Goal: Task Accomplishment & Management: Manage account settings

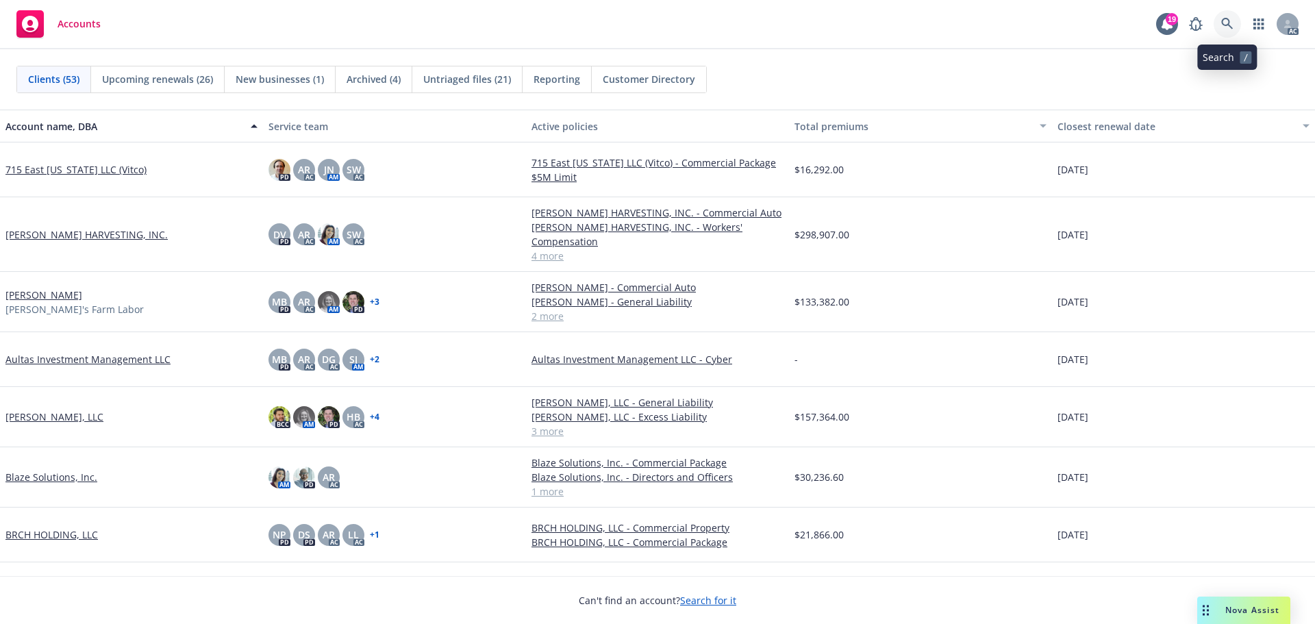
click at [1227, 23] on icon at bounding box center [1227, 24] width 12 height 12
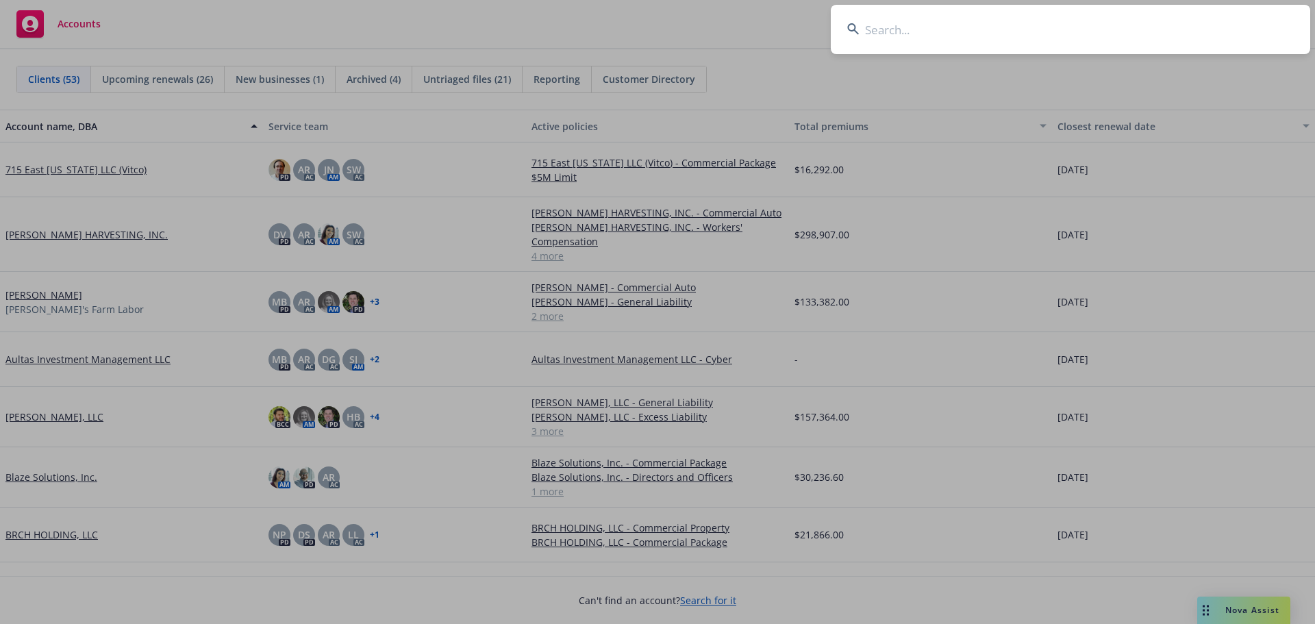
click at [1093, 35] on input at bounding box center [1071, 29] width 480 height 49
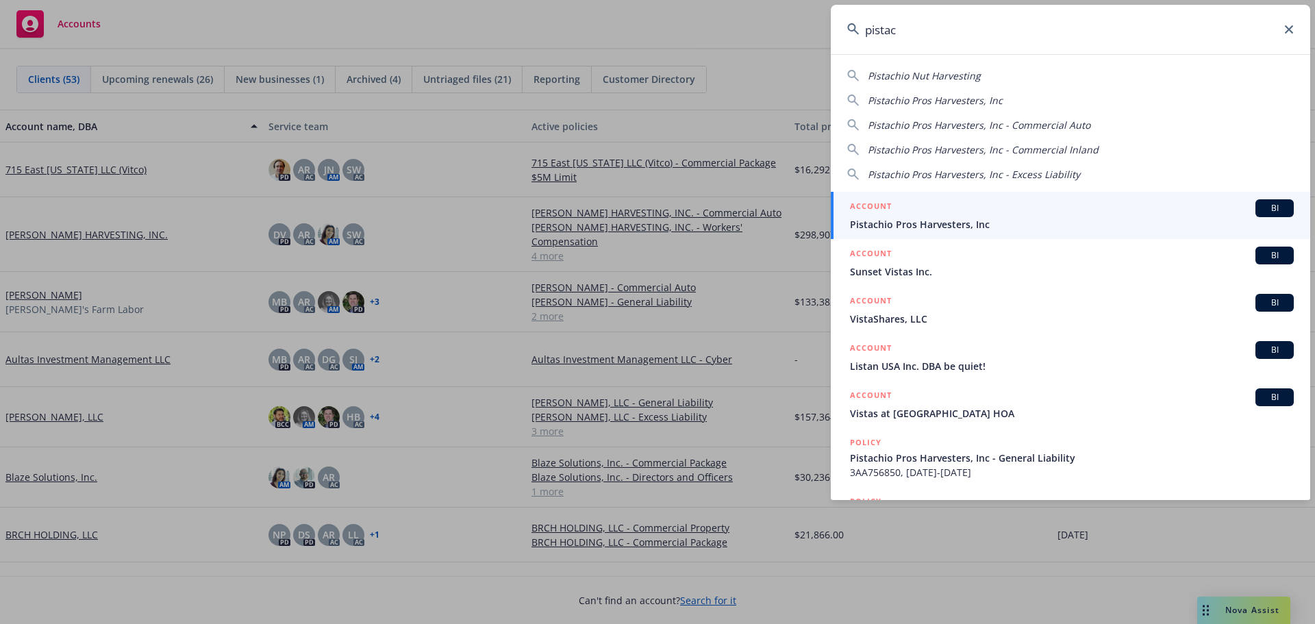
type input "pistac"
click at [958, 214] on div "ACCOUNT BI" at bounding box center [1072, 208] width 444 height 18
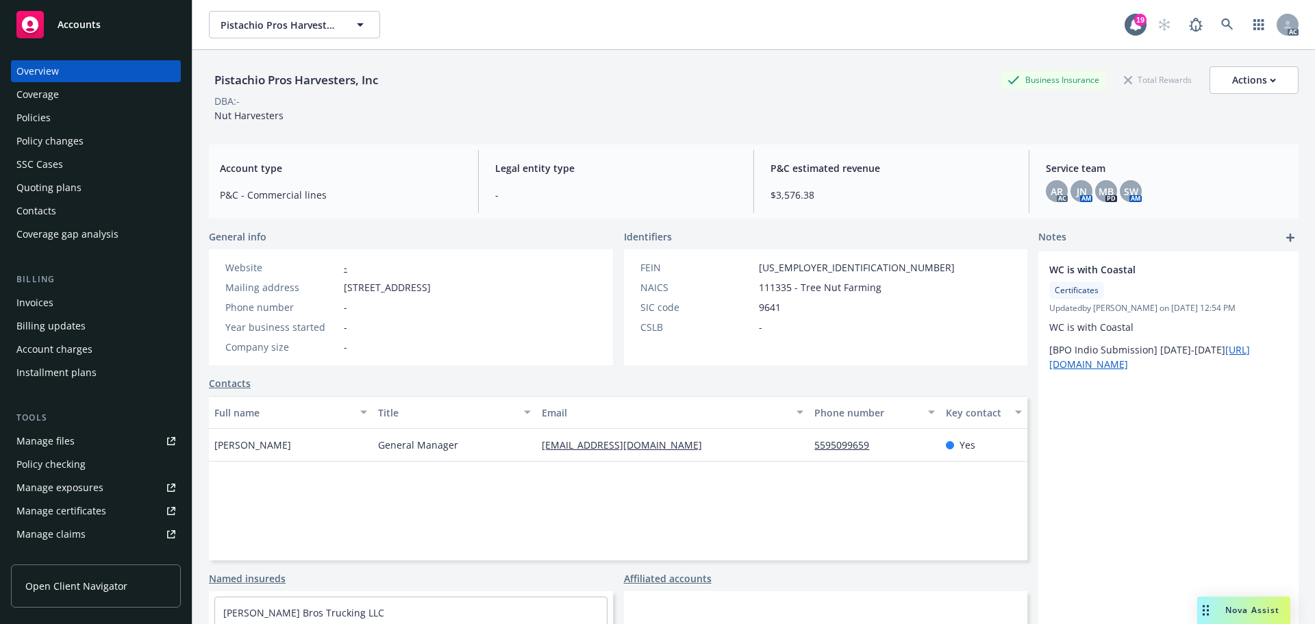
click at [71, 164] on div "SSC Cases" at bounding box center [95, 164] width 159 height 22
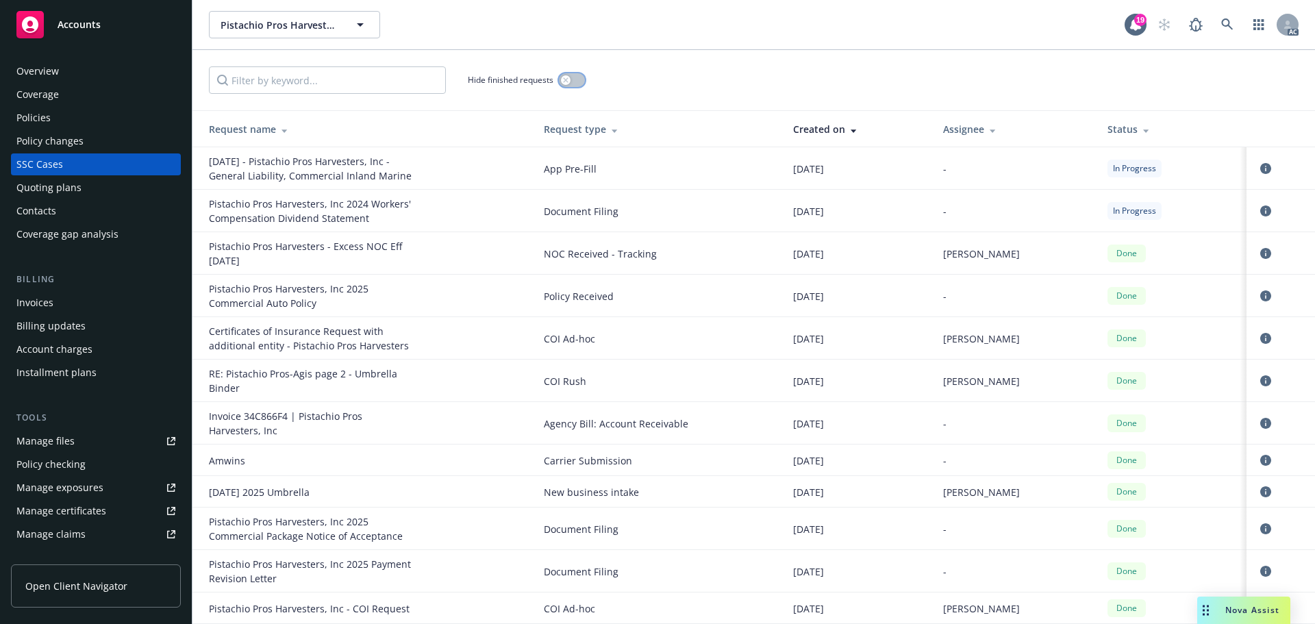
click at [581, 82] on button "button" at bounding box center [572, 80] width 26 height 14
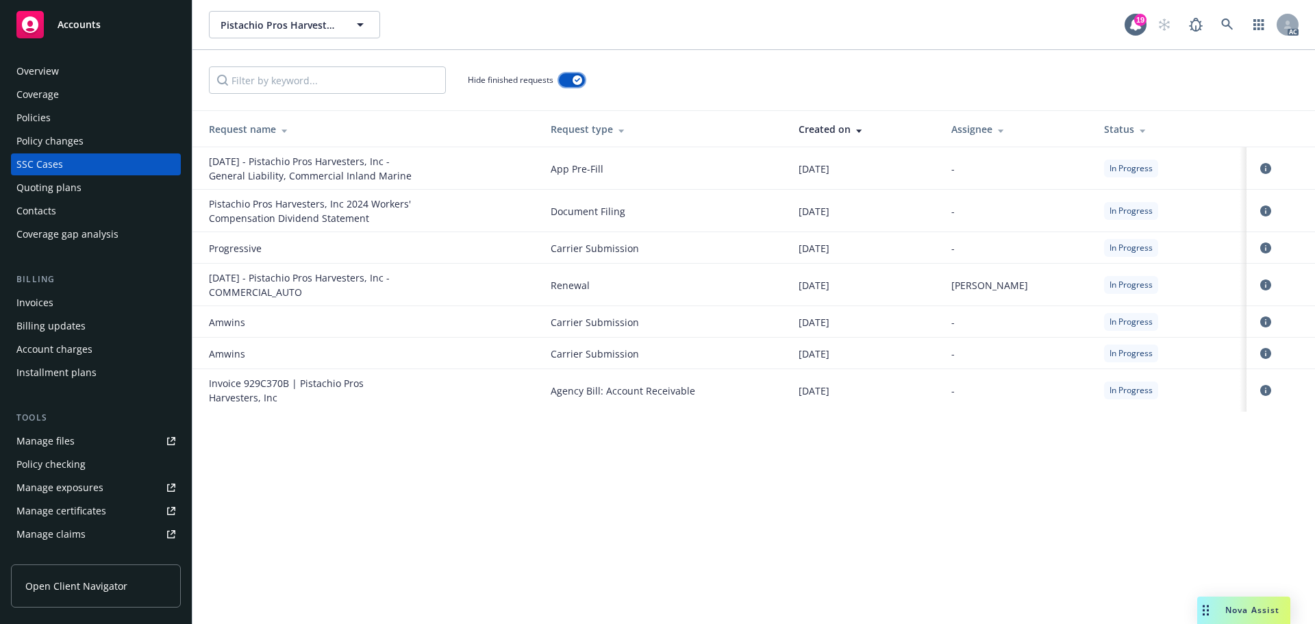
click at [567, 80] on button "button" at bounding box center [572, 80] width 26 height 14
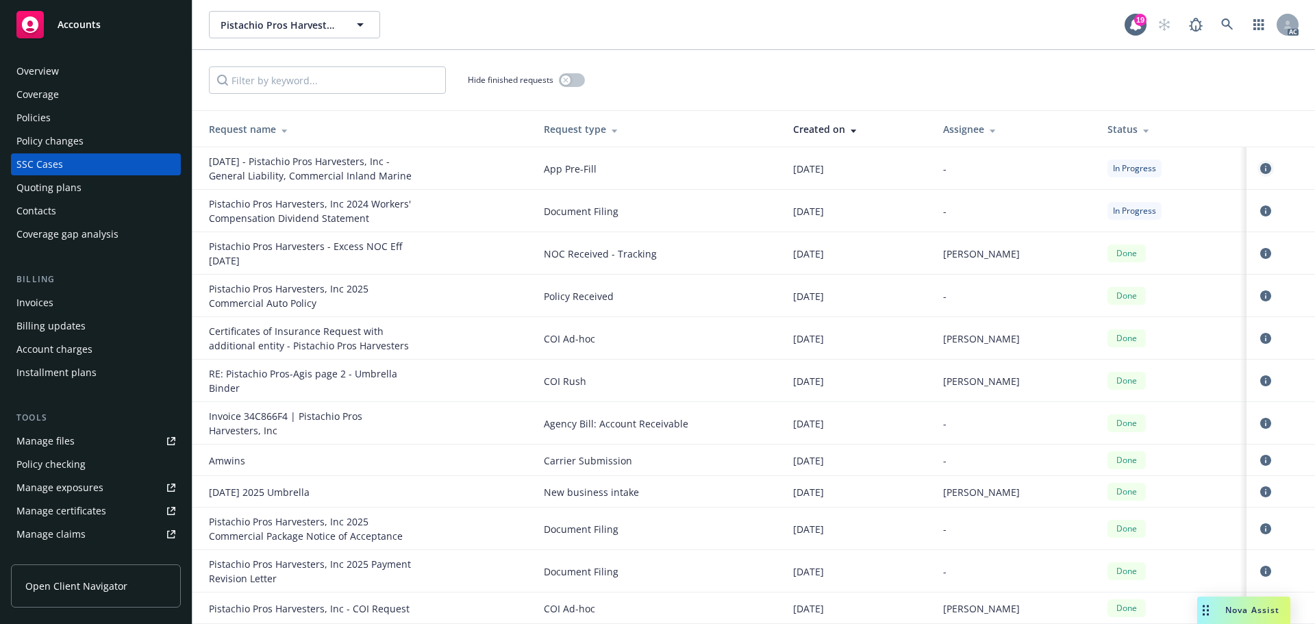
click at [1261, 171] on icon "circleInformation" at bounding box center [1266, 168] width 11 height 11
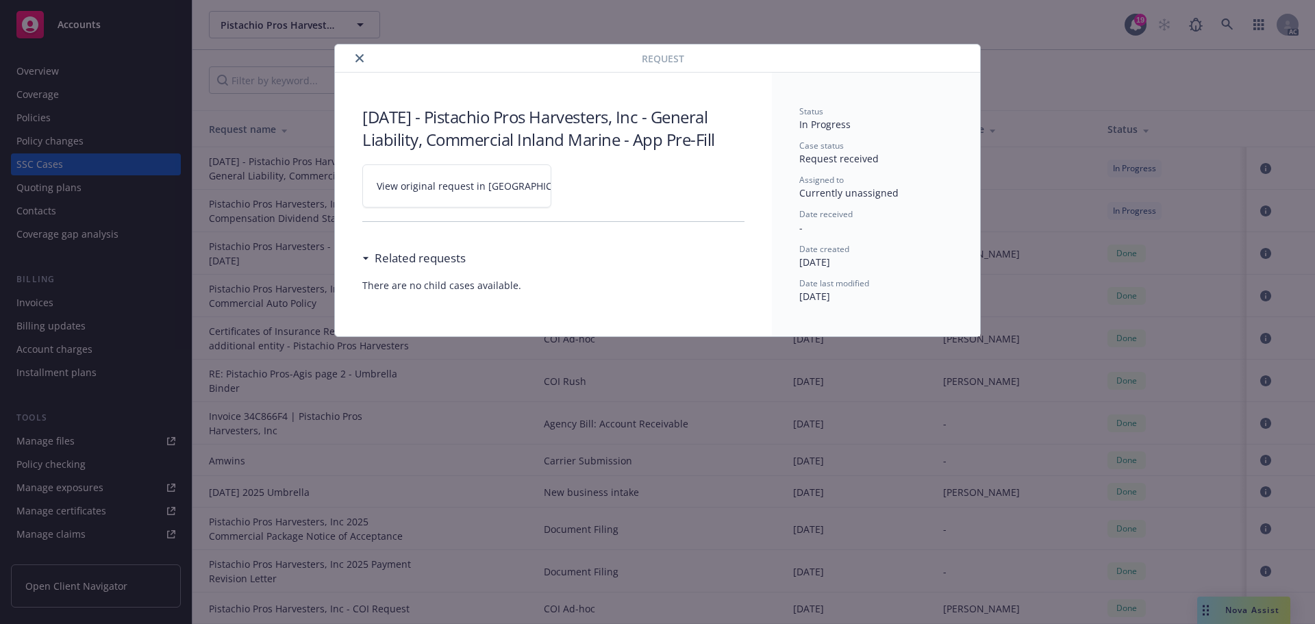
click at [477, 177] on link "View original request in [GEOGRAPHIC_DATA]" at bounding box center [456, 185] width 189 height 43
click at [356, 58] on icon "close" at bounding box center [360, 58] width 8 height 8
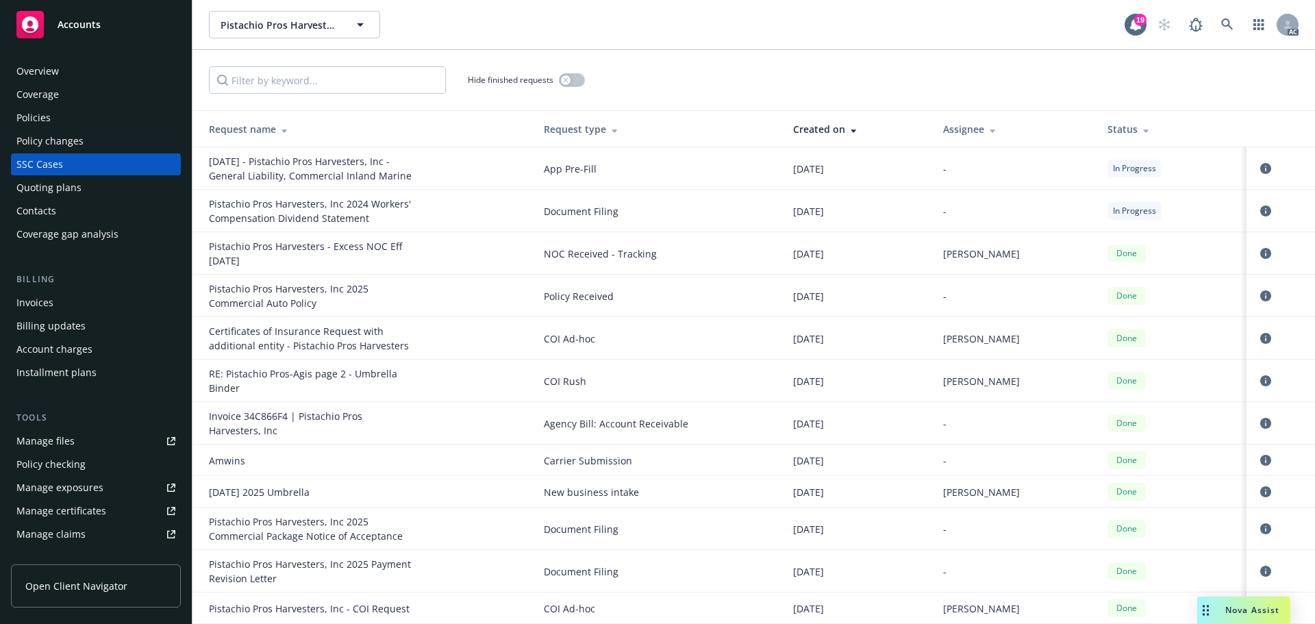
click at [71, 72] on div "Overview" at bounding box center [95, 71] width 159 height 22
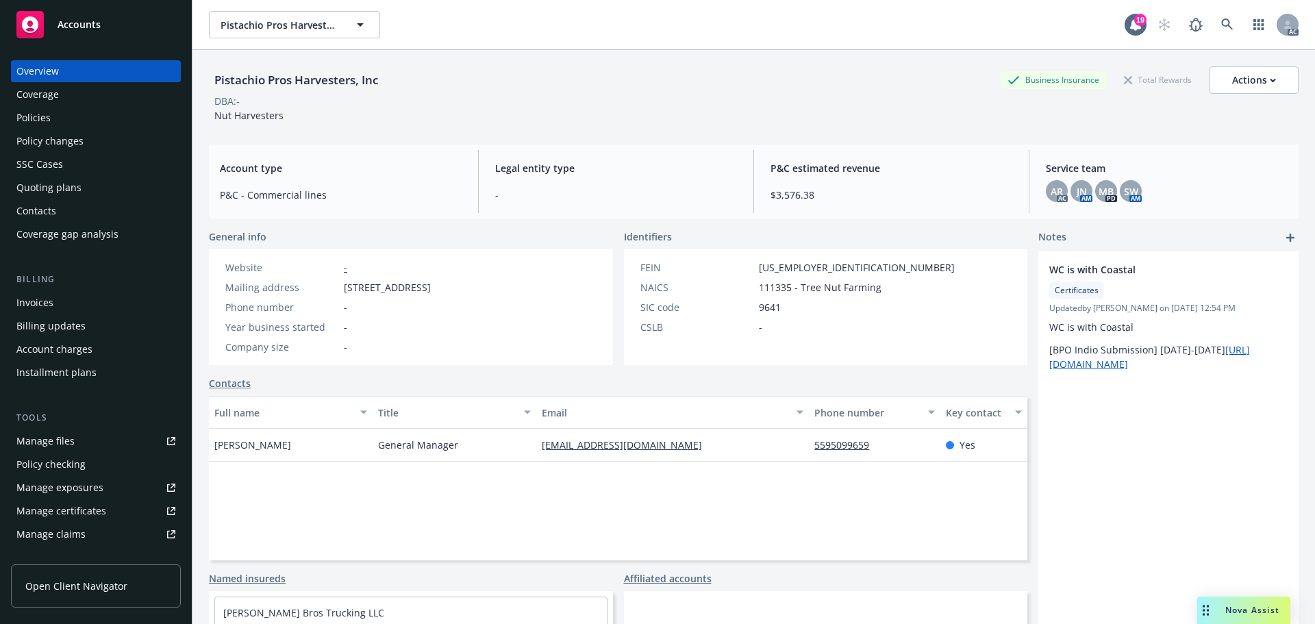
scroll to position [206, 0]
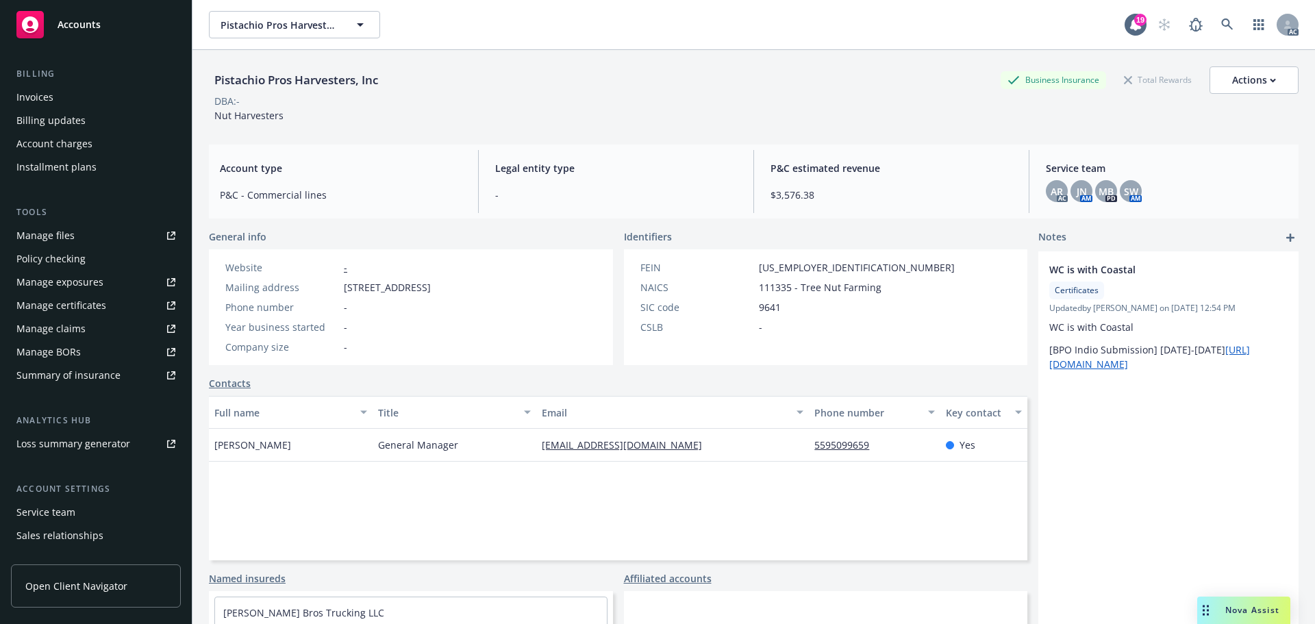
click at [81, 297] on div "Manage certificates" at bounding box center [61, 306] width 90 height 22
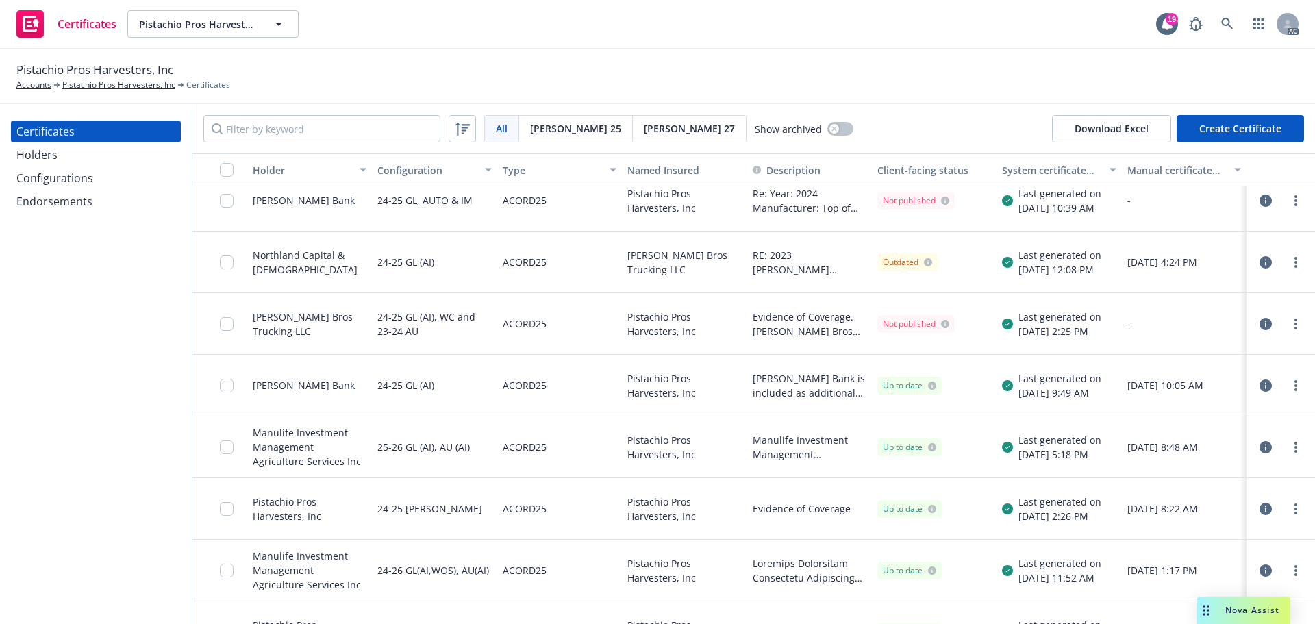
scroll to position [179, 0]
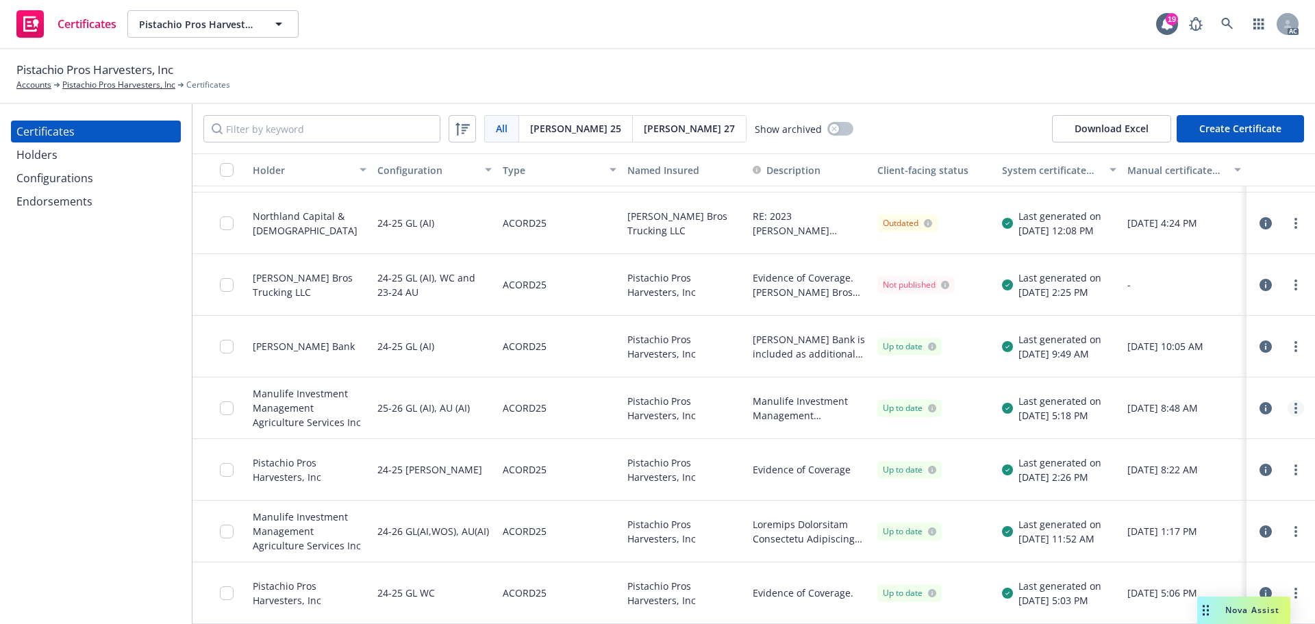
click at [1288, 406] on link "more" at bounding box center [1296, 408] width 16 height 16
click at [1256, 421] on div at bounding box center [1281, 408] width 58 height 27
click at [1260, 406] on icon "button" at bounding box center [1266, 408] width 12 height 12
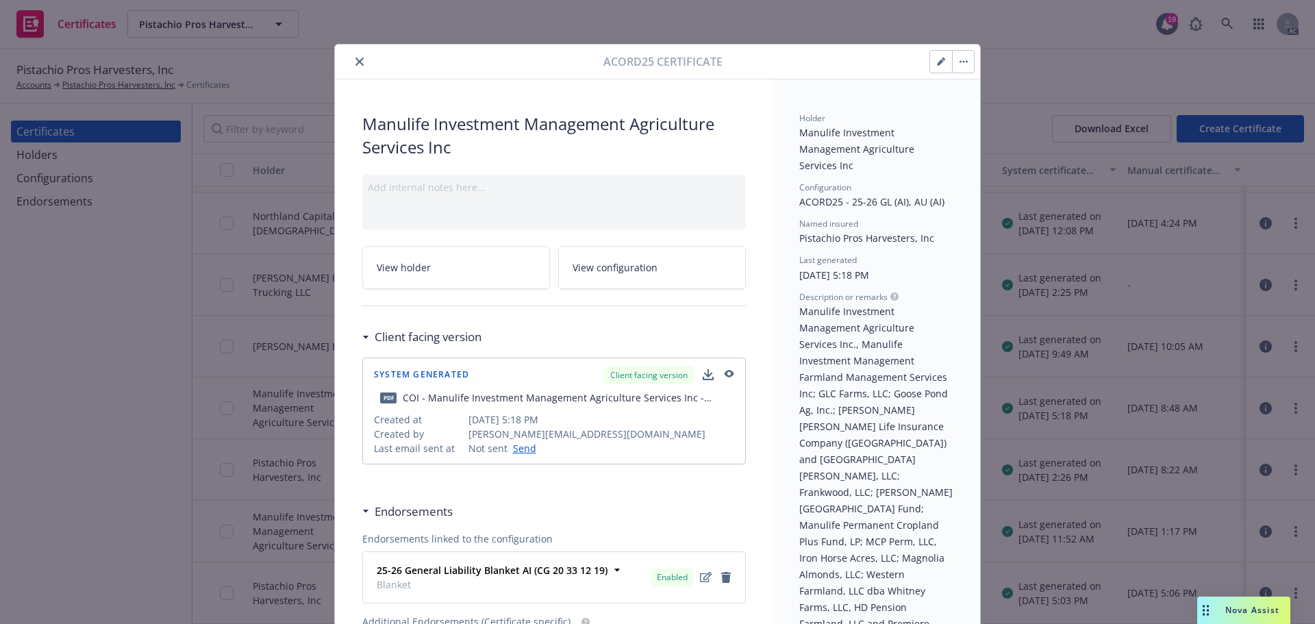
click at [957, 58] on button "button" at bounding box center [963, 62] width 22 height 22
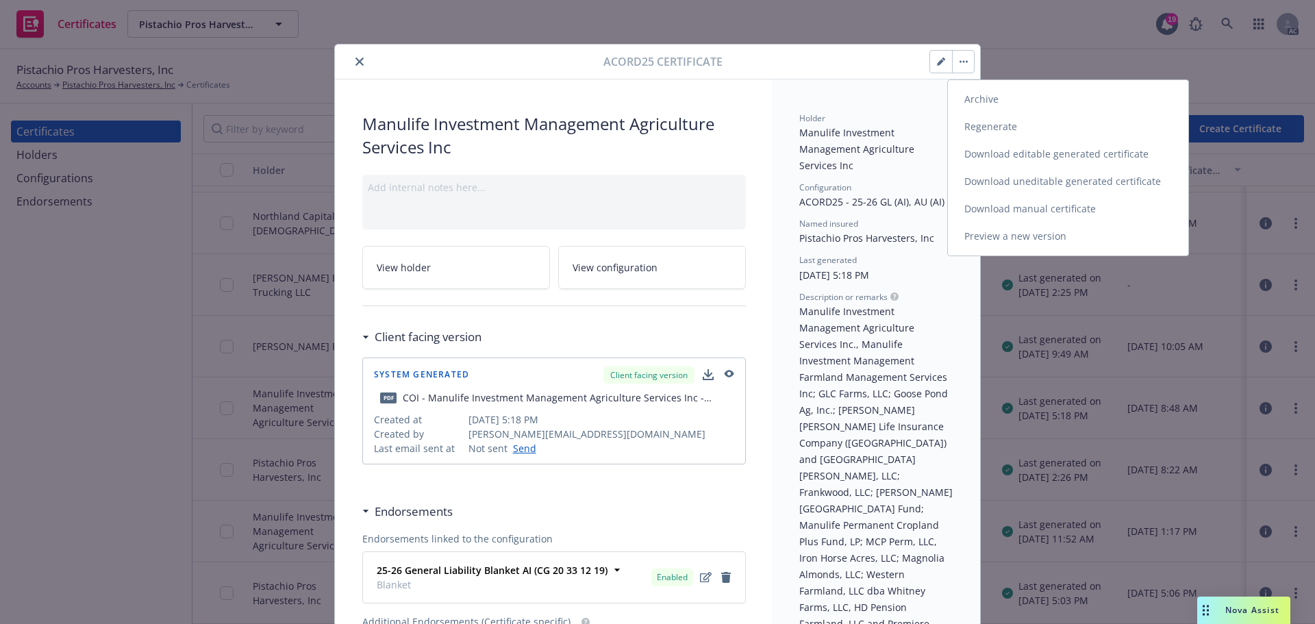
click at [989, 238] on link "Preview a new version" at bounding box center [1068, 236] width 240 height 27
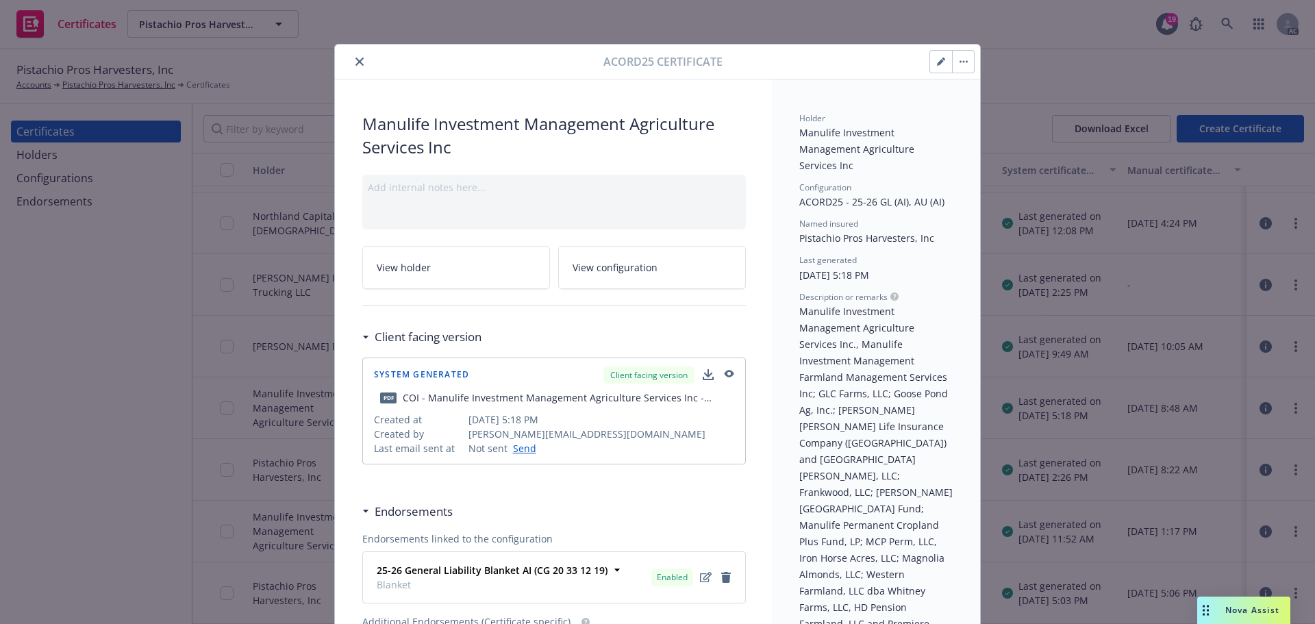
click at [356, 64] on icon "close" at bounding box center [360, 62] width 8 height 8
